Goal: Task Accomplishment & Management: Use online tool/utility

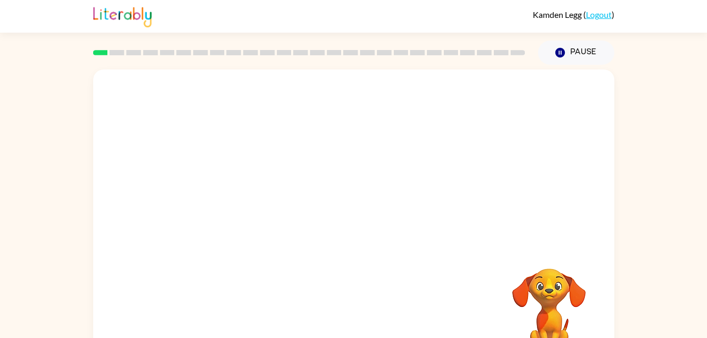
scroll to position [32, 0]
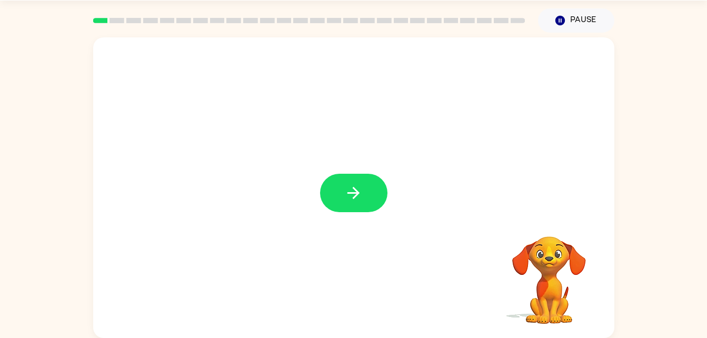
click at [357, 221] on div at bounding box center [353, 187] width 521 height 301
click at [358, 209] on button "button" at bounding box center [353, 193] width 67 height 38
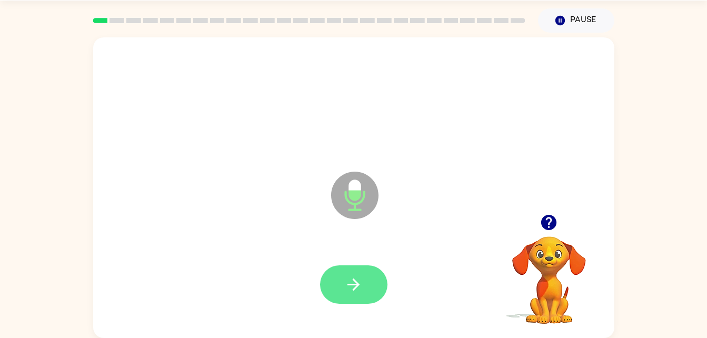
click at [370, 271] on button "button" at bounding box center [353, 284] width 67 height 38
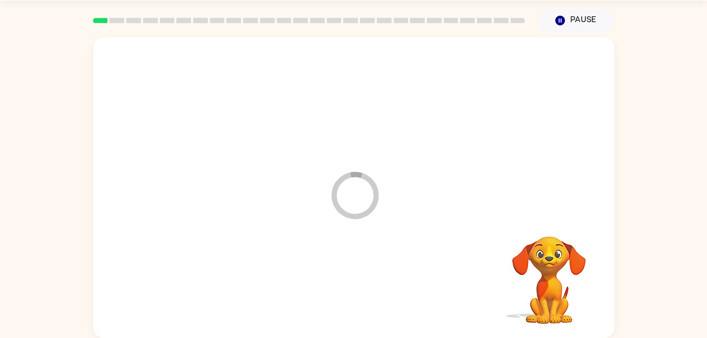
click at [362, 273] on div at bounding box center [354, 285] width 500 height 86
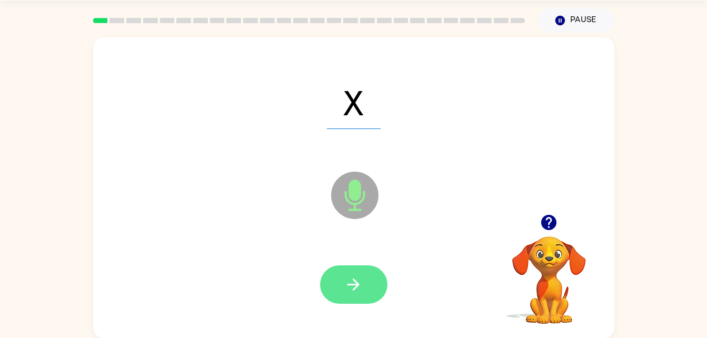
click at [383, 295] on button "button" at bounding box center [353, 284] width 67 height 38
click at [367, 280] on button "button" at bounding box center [353, 284] width 67 height 38
click at [375, 291] on button "button" at bounding box center [353, 284] width 67 height 38
click at [366, 301] on button "button" at bounding box center [353, 284] width 67 height 38
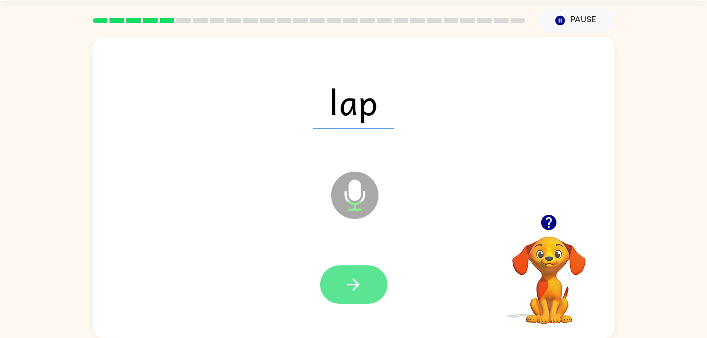
click at [352, 281] on icon "button" at bounding box center [353, 284] width 18 height 18
click at [364, 294] on button "button" at bounding box center [353, 284] width 67 height 38
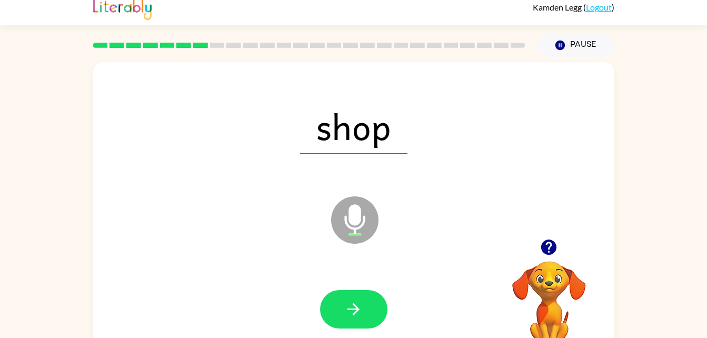
scroll to position [0, 0]
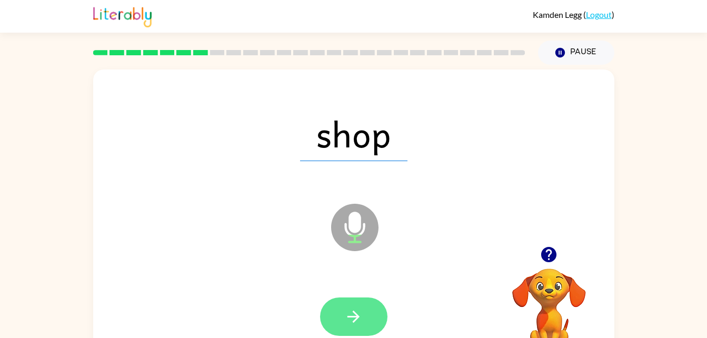
click at [365, 302] on button "button" at bounding box center [353, 317] width 67 height 38
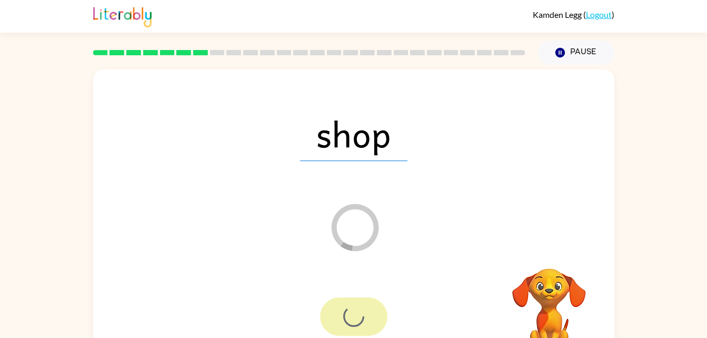
scroll to position [32, 0]
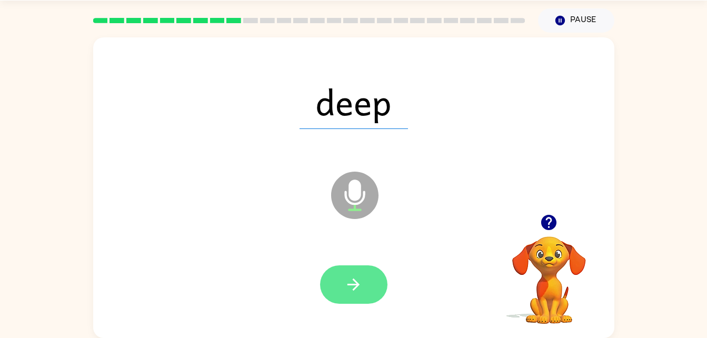
click at [371, 301] on button "button" at bounding box center [353, 284] width 67 height 38
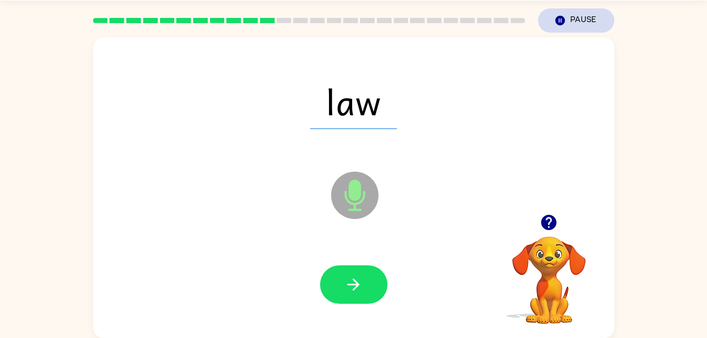
click at [572, 13] on button "Pause Pause" at bounding box center [576, 20] width 76 height 24
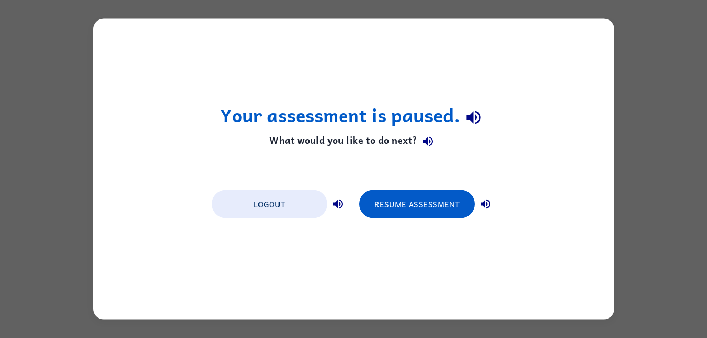
scroll to position [0, 0]
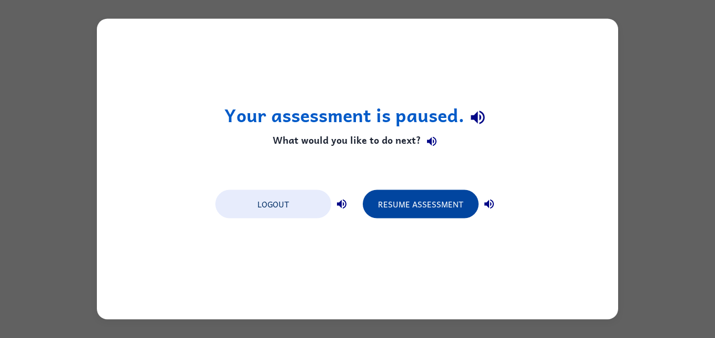
click at [418, 207] on button "Resume Assessment" at bounding box center [421, 204] width 116 height 28
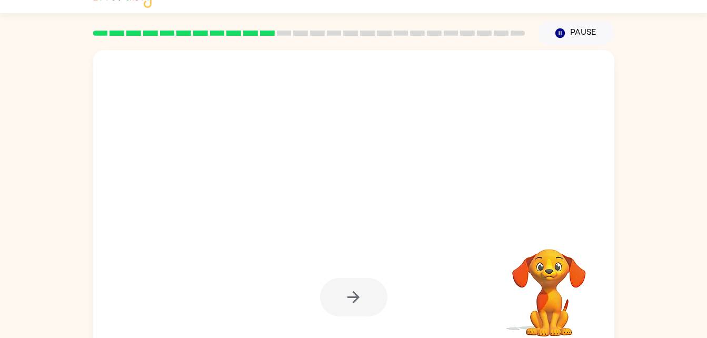
scroll to position [32, 0]
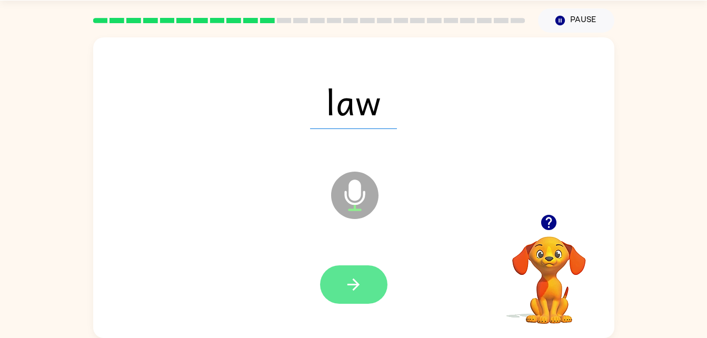
click at [356, 294] on button "button" at bounding box center [353, 284] width 67 height 38
click at [369, 279] on button "button" at bounding box center [353, 284] width 67 height 38
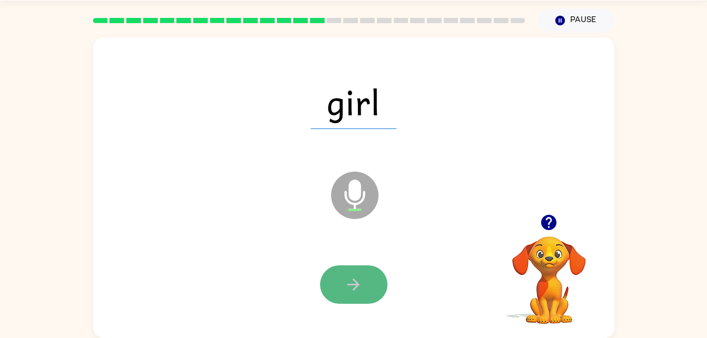
click at [365, 295] on button "button" at bounding box center [353, 284] width 67 height 38
click at [370, 286] on div at bounding box center [353, 284] width 67 height 38
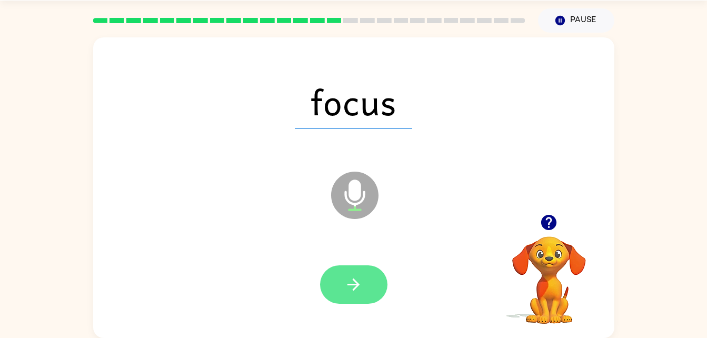
click at [370, 285] on button "button" at bounding box center [353, 284] width 67 height 38
click at [350, 287] on icon "button" at bounding box center [353, 284] width 18 height 18
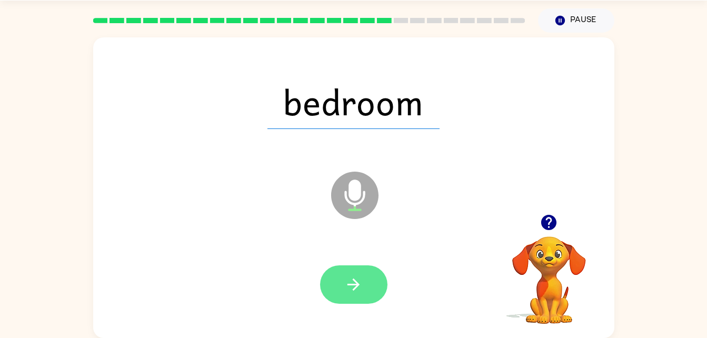
click at [363, 290] on button "button" at bounding box center [353, 284] width 67 height 38
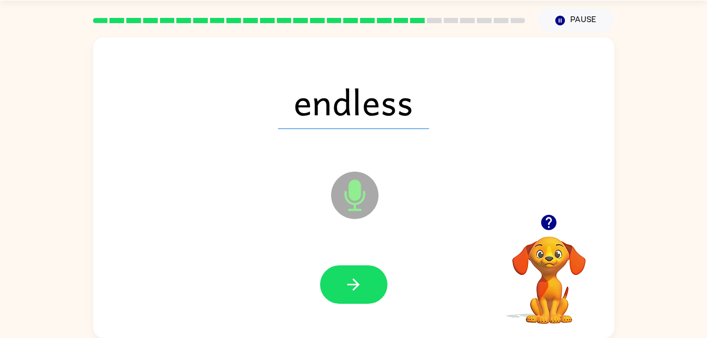
click at [544, 229] on icon "button" at bounding box center [548, 222] width 15 height 15
click at [368, 288] on button "button" at bounding box center [353, 284] width 67 height 38
click at [552, 226] on icon "button" at bounding box center [548, 222] width 15 height 15
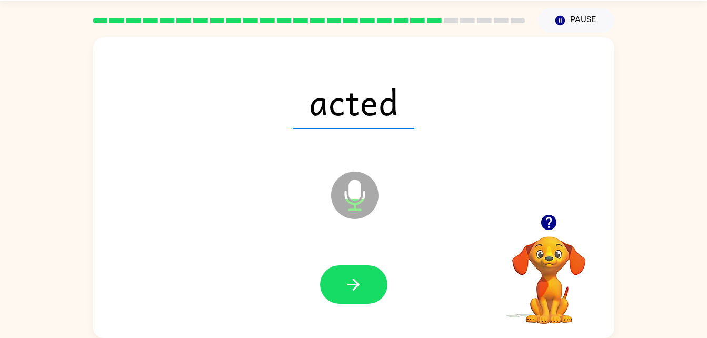
click at [548, 221] on icon "button" at bounding box center [548, 222] width 15 height 15
click at [550, 222] on icon "button" at bounding box center [549, 222] width 18 height 18
click at [562, 233] on video "Your browser must support playing .mp4 files to use Literably. Please try using…" at bounding box center [549, 272] width 105 height 105
click at [363, 297] on button "button" at bounding box center [353, 284] width 67 height 38
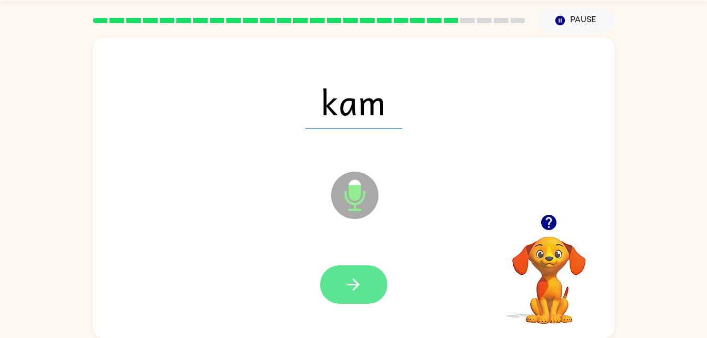
click at [355, 275] on icon "button" at bounding box center [353, 284] width 18 height 18
click at [350, 276] on icon "button" at bounding box center [353, 284] width 18 height 18
click at [358, 290] on icon "button" at bounding box center [353, 284] width 18 height 18
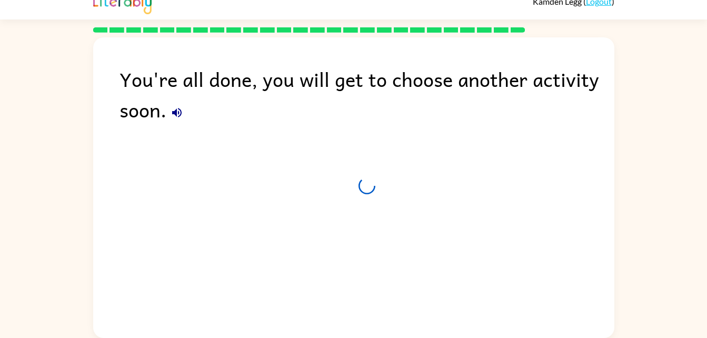
scroll to position [13, 0]
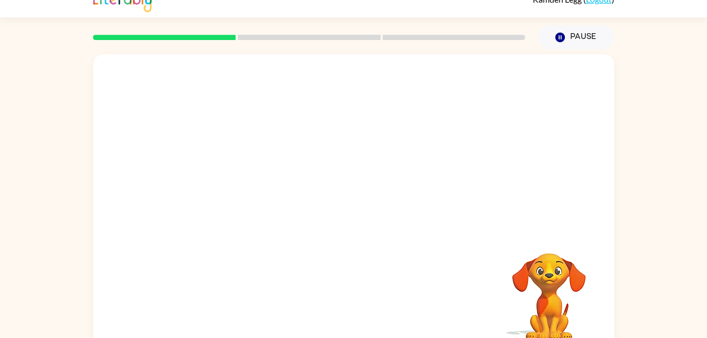
scroll to position [32, 0]
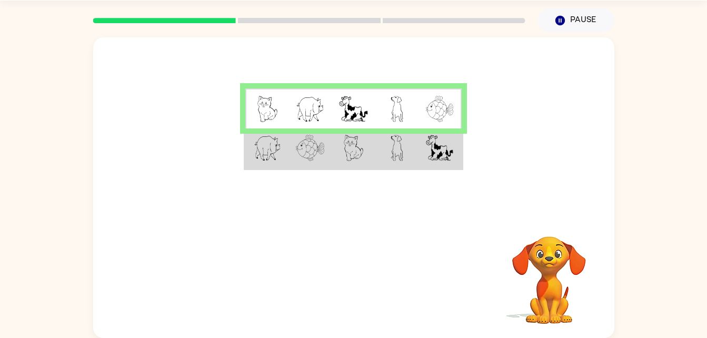
click at [374, 151] on td at bounding box center [353, 148] width 43 height 41
click at [324, 148] on img at bounding box center [310, 148] width 28 height 26
click at [345, 157] on img at bounding box center [354, 148] width 20 height 26
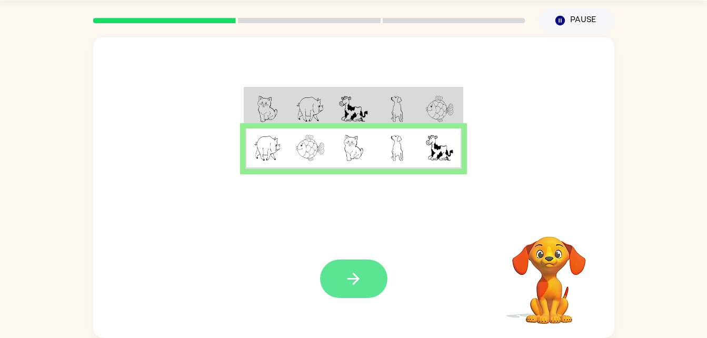
click at [373, 273] on button "button" at bounding box center [353, 279] width 67 height 38
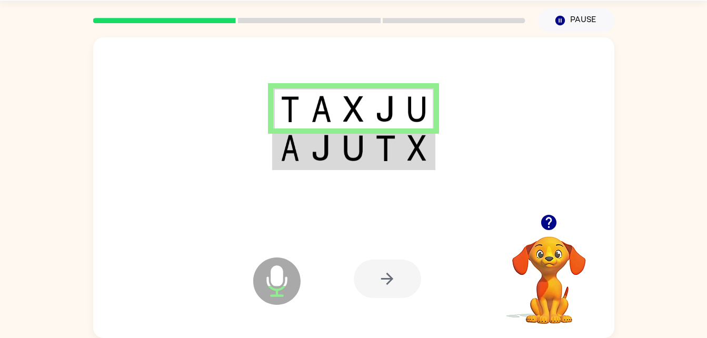
click at [382, 160] on img at bounding box center [385, 148] width 20 height 26
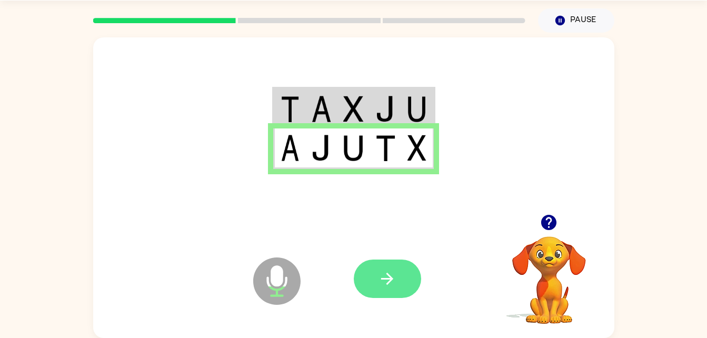
click at [388, 275] on icon "button" at bounding box center [387, 279] width 12 height 12
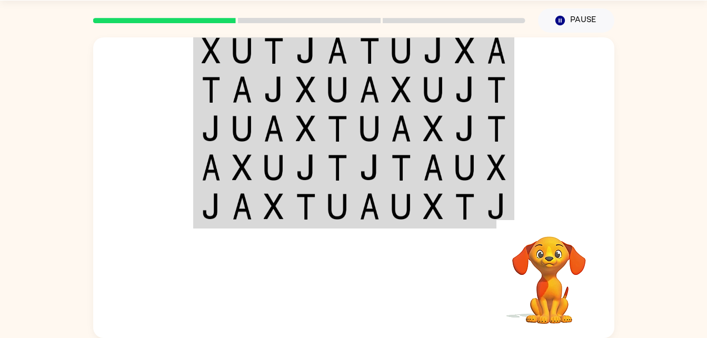
scroll to position [0, 0]
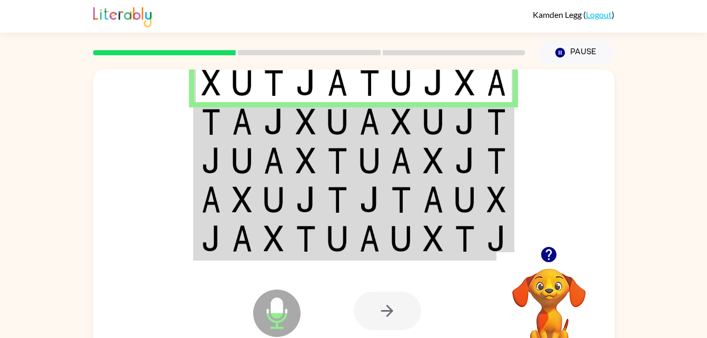
click at [237, 138] on td at bounding box center [242, 121] width 32 height 39
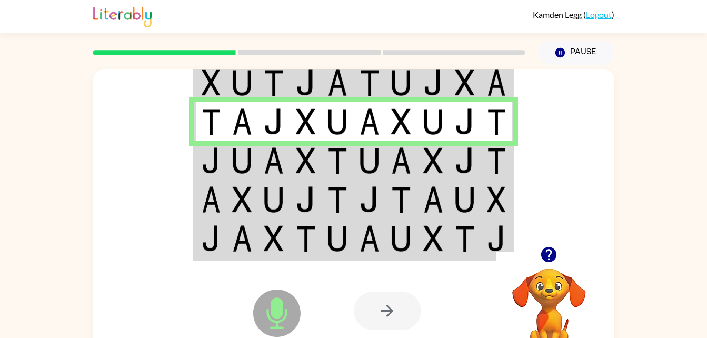
click at [309, 176] on td at bounding box center [306, 160] width 32 height 39
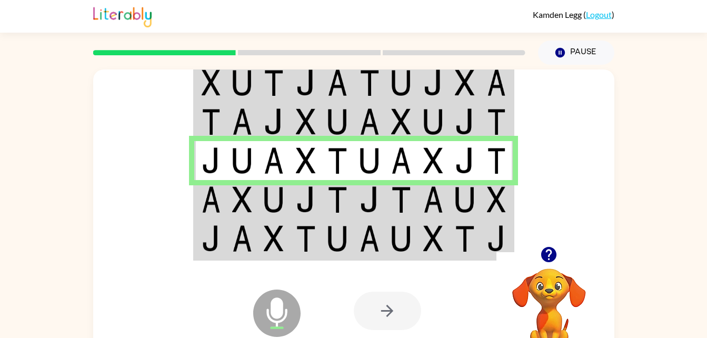
click at [339, 202] on img at bounding box center [338, 199] width 20 height 26
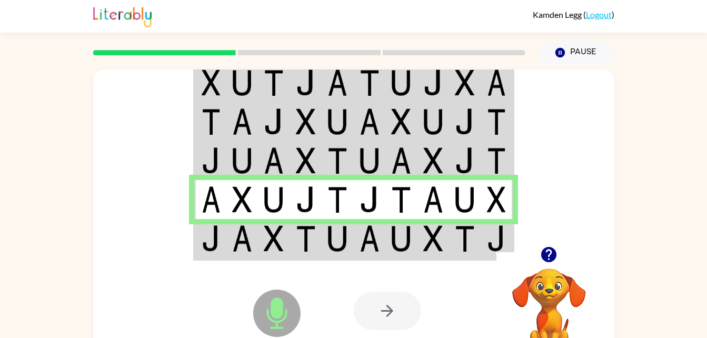
click at [303, 247] on img at bounding box center [306, 238] width 20 height 26
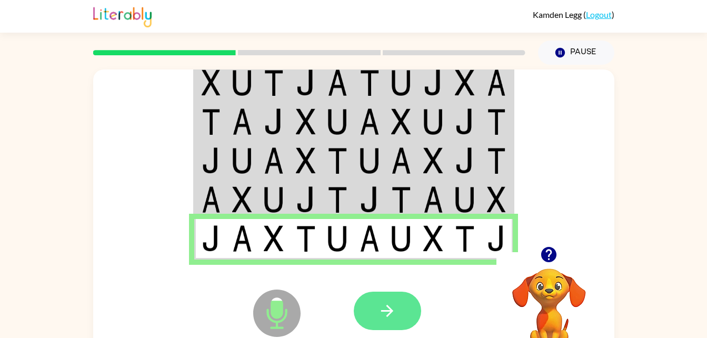
click at [401, 316] on button "button" at bounding box center [387, 311] width 67 height 38
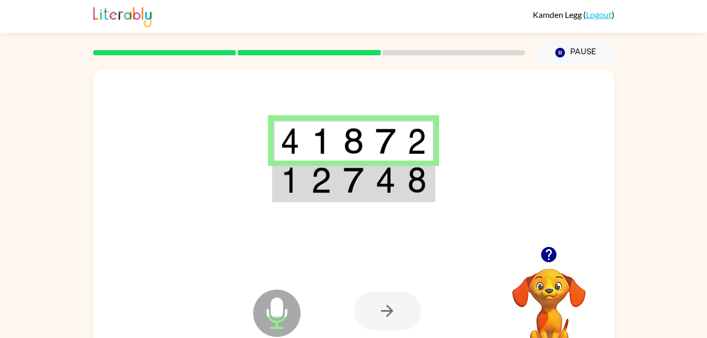
click at [351, 183] on img at bounding box center [353, 180] width 20 height 26
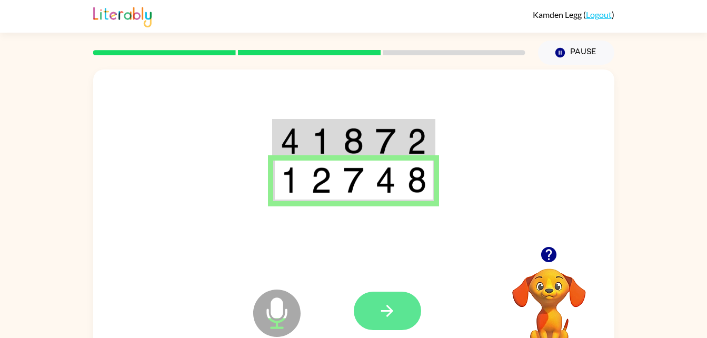
click at [388, 313] on icon "button" at bounding box center [387, 311] width 18 height 18
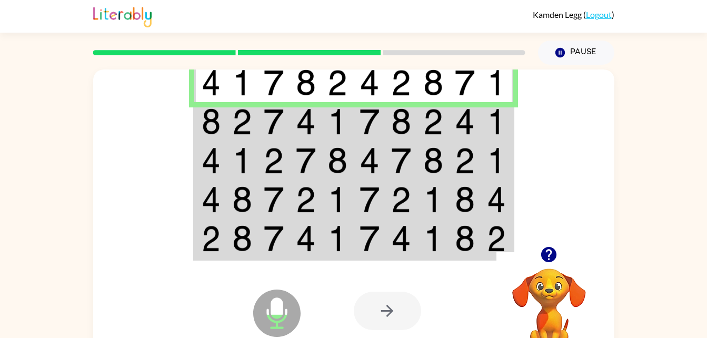
click at [245, 121] on img at bounding box center [242, 121] width 20 height 26
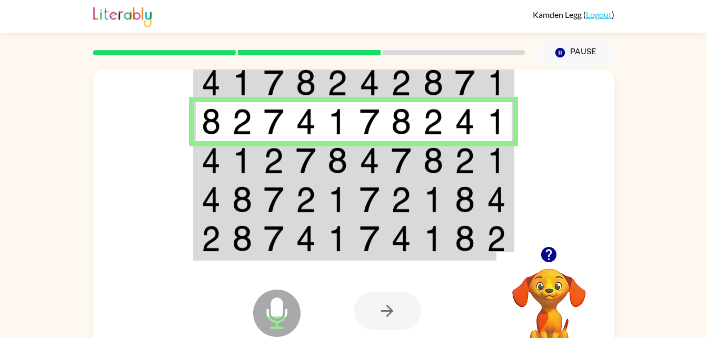
click at [280, 163] on img at bounding box center [274, 160] width 20 height 26
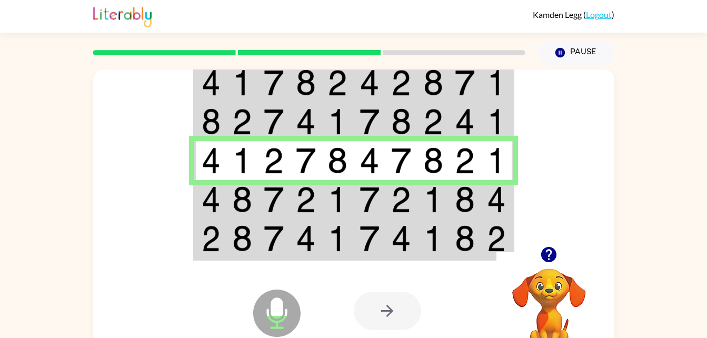
click at [314, 199] on img at bounding box center [306, 199] width 20 height 26
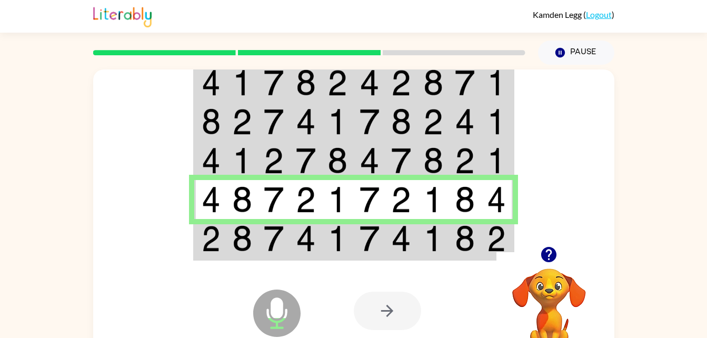
click at [339, 244] on img at bounding box center [338, 238] width 20 height 26
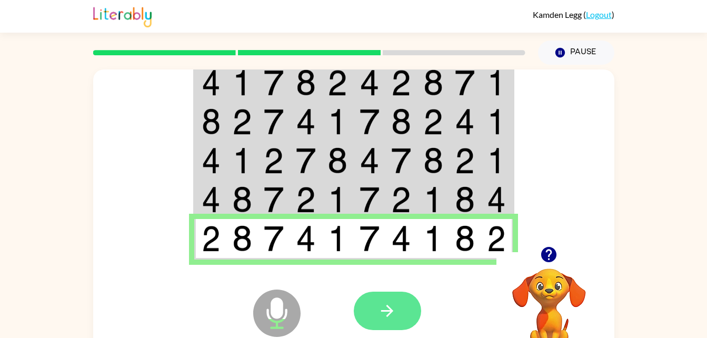
click at [374, 310] on button "button" at bounding box center [387, 311] width 67 height 38
